Goal: Task Accomplishment & Management: Use online tool/utility

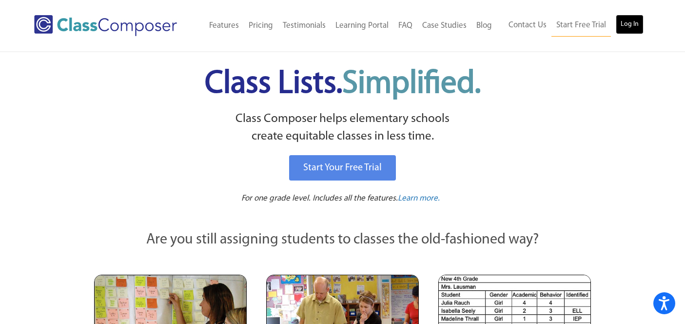
click at [635, 29] on link "Log In" at bounding box center [630, 24] width 28 height 19
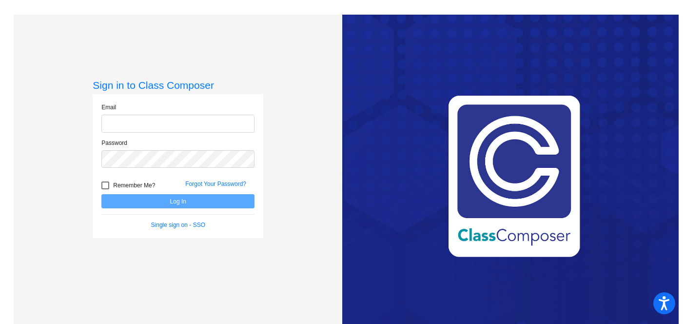
type input "[EMAIL_ADDRESS][DOMAIN_NAME]"
click at [170, 204] on button "Log In" at bounding box center [177, 201] width 153 height 14
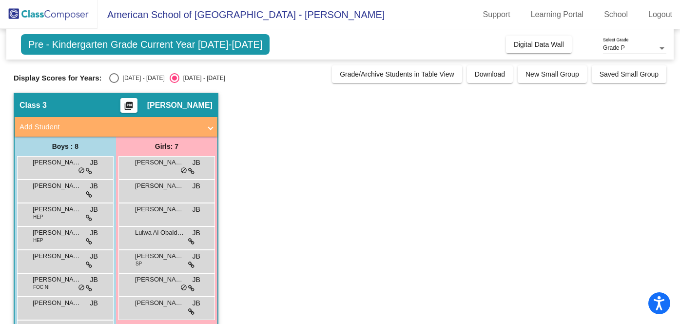
scroll to position [35, 0]
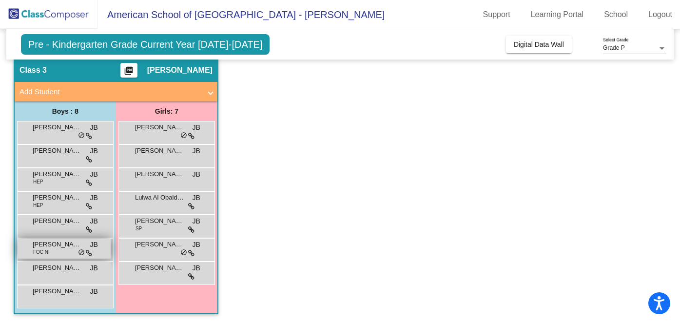
click at [56, 251] on div "[PERSON_NAME] Calaud FOC NI JB lock do_not_disturb_alt" at bounding box center [64, 248] width 93 height 20
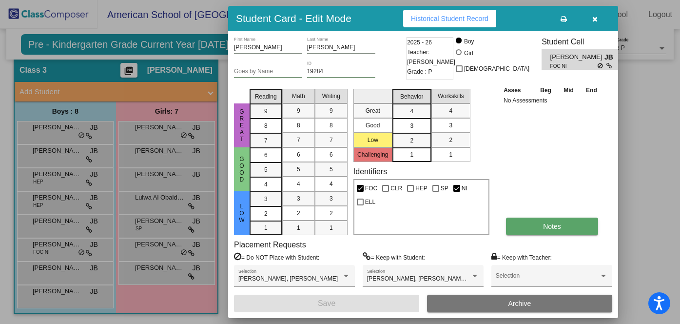
click at [544, 224] on span "Notes" at bounding box center [552, 226] width 18 height 8
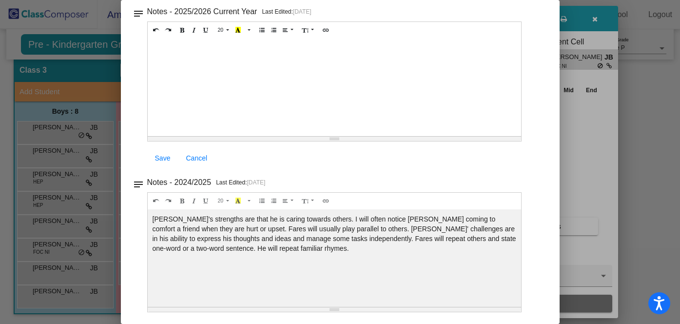
scroll to position [0, 0]
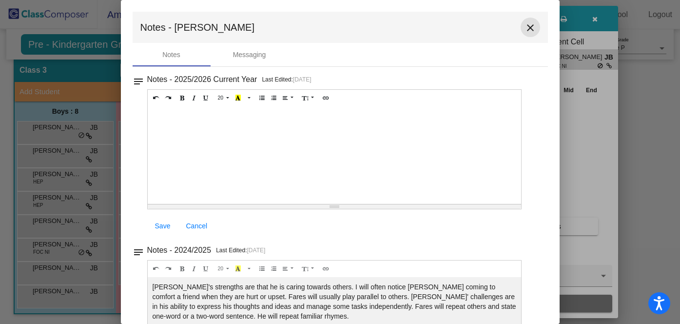
click at [526, 27] on mat-icon "close" at bounding box center [530, 28] width 12 height 12
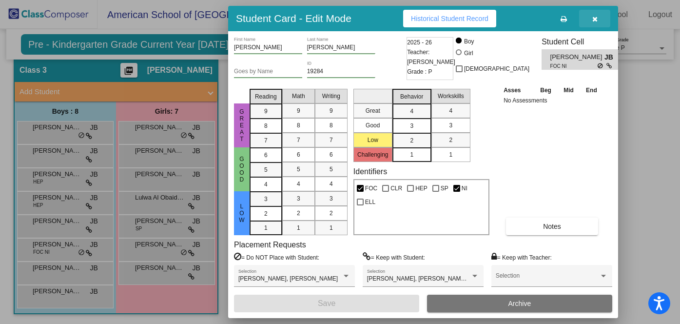
click at [596, 21] on icon "button" at bounding box center [594, 19] width 5 height 7
